Goal: Information Seeking & Learning: Learn about a topic

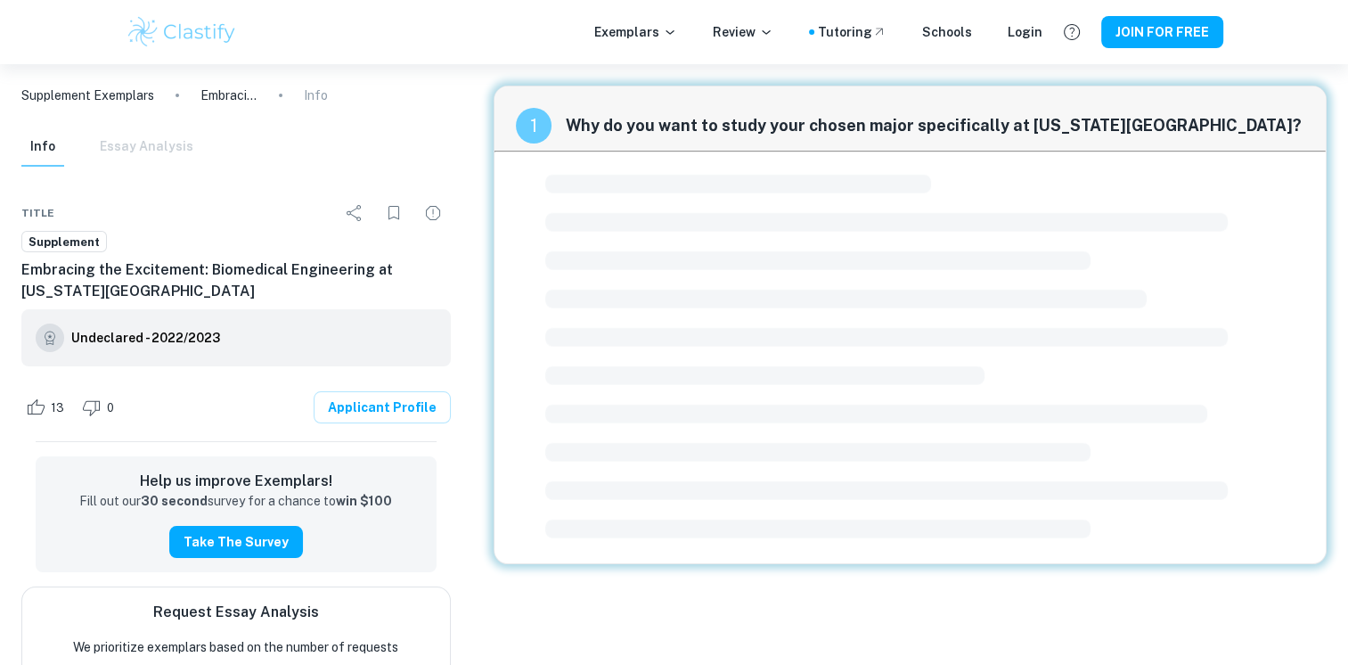
scroll to position [64, 0]
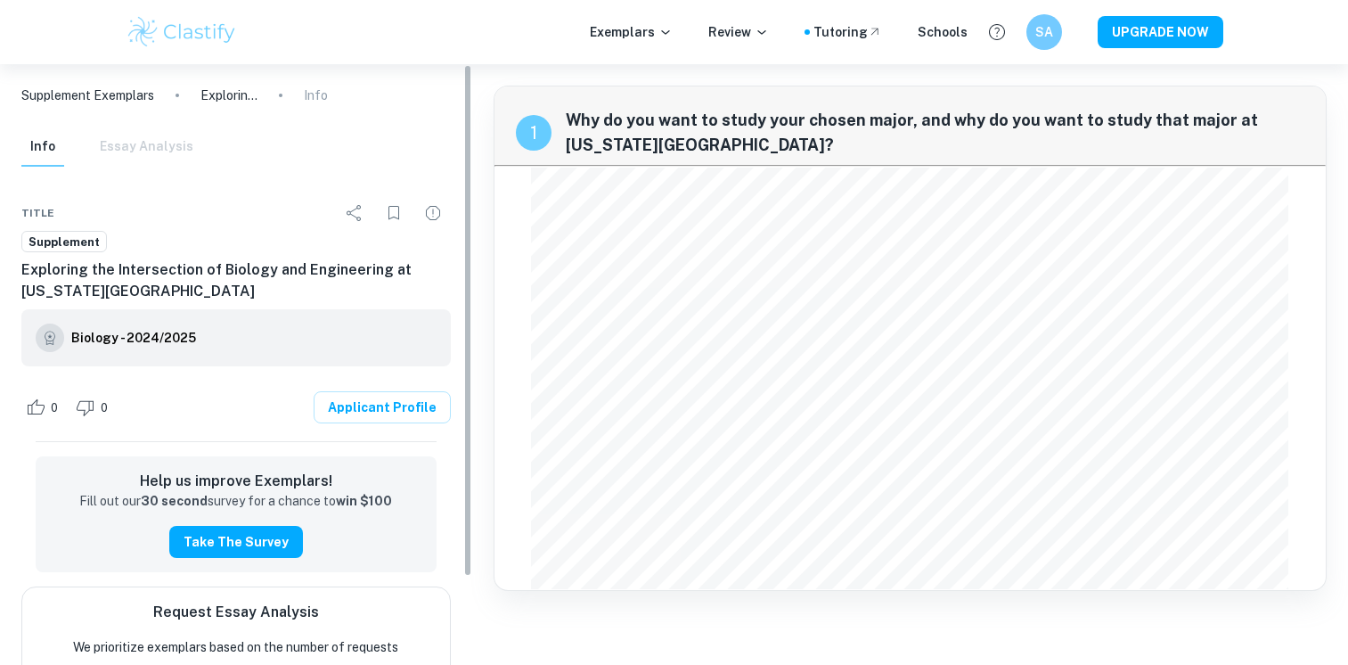
scroll to position [37, 0]
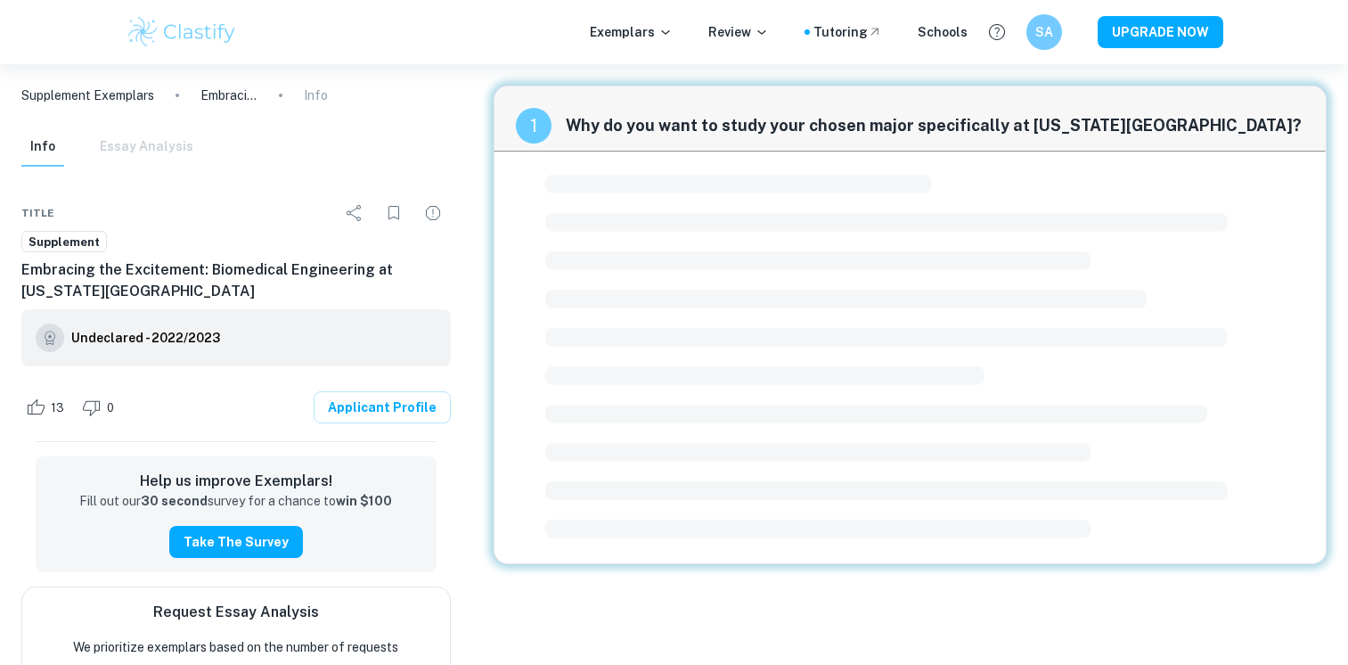
checkbox input "true"
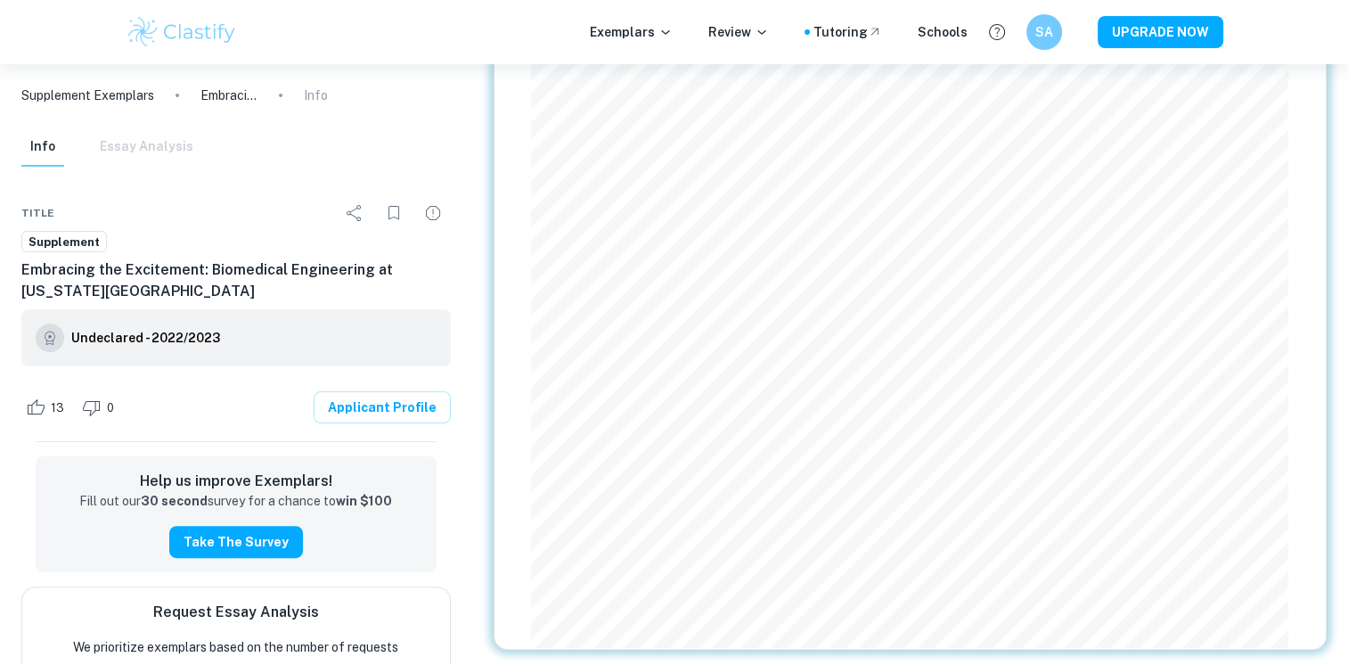
scroll to position [388, 0]
